Goal: Check status

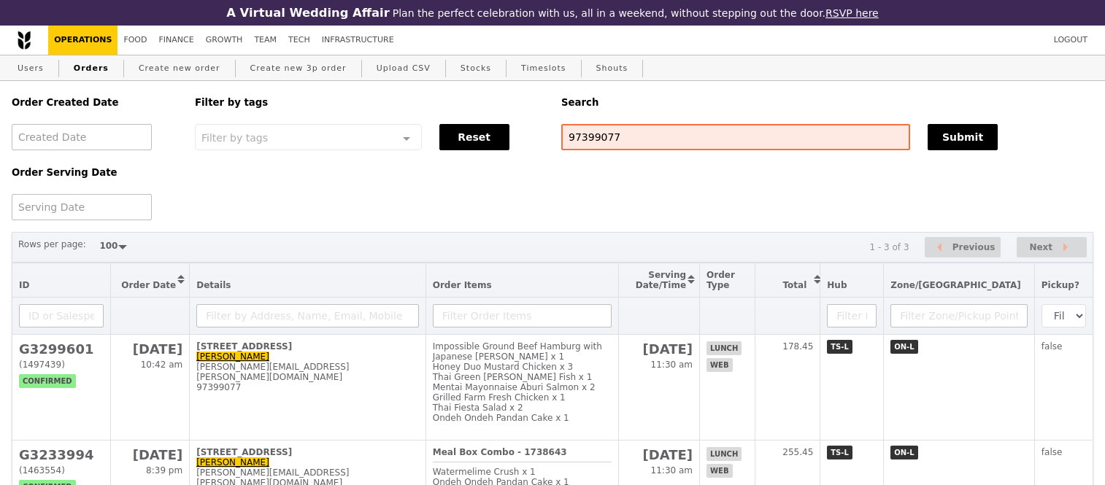
select select "100"
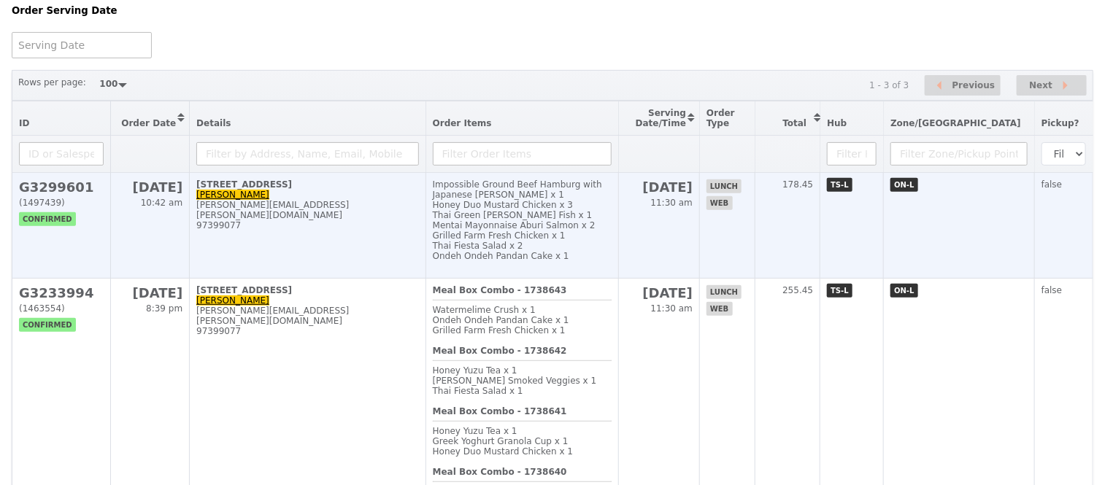
scroll to position [81, 0]
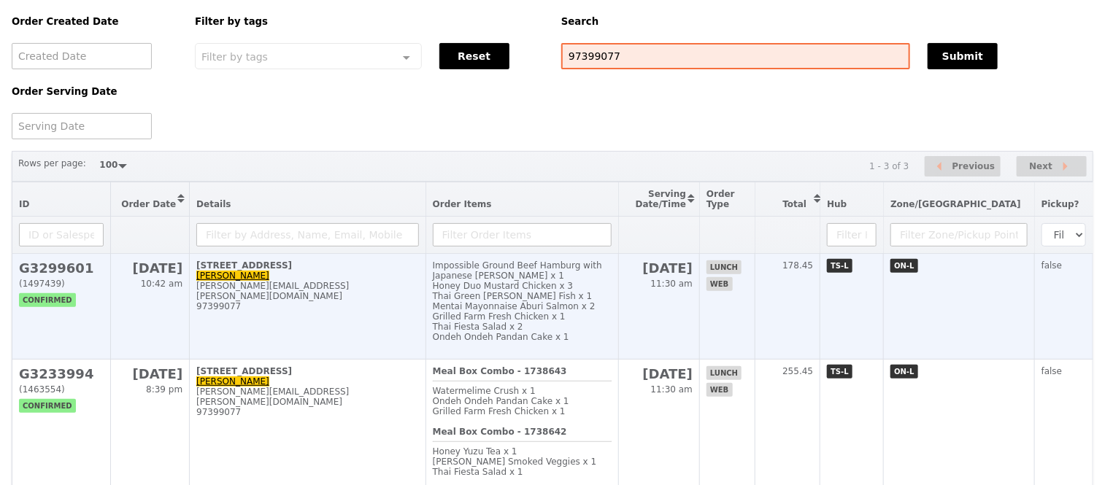
click at [56, 276] on h2 "G3299601" at bounding box center [61, 268] width 85 height 15
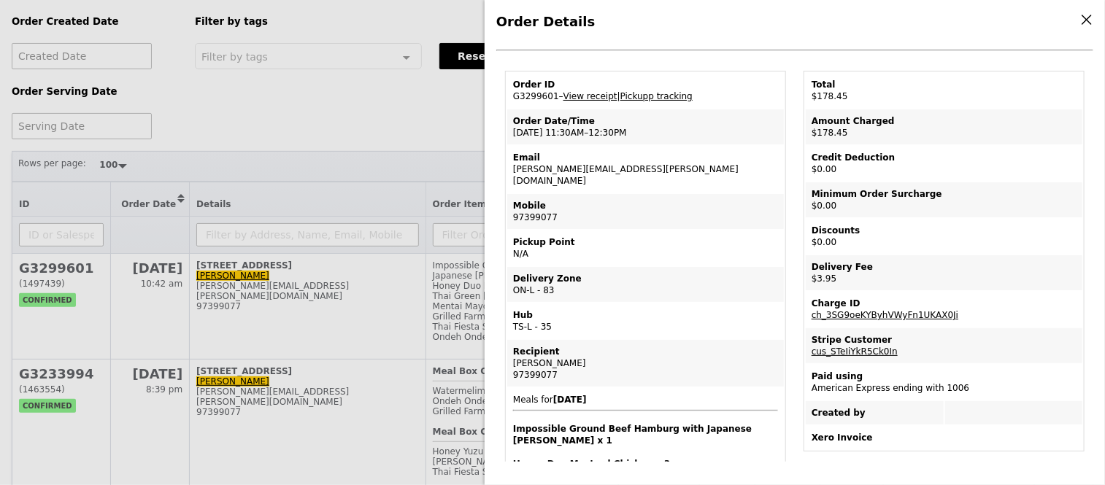
scroll to position [0, 0]
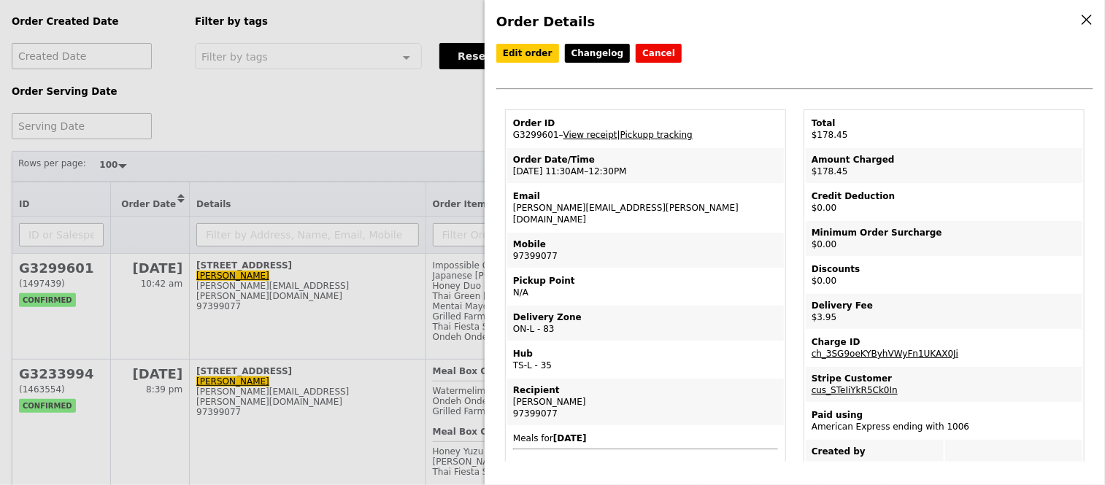
click at [596, 137] on link "View receipt" at bounding box center [591, 135] width 54 height 10
